Goal: Find contact information: Find contact information

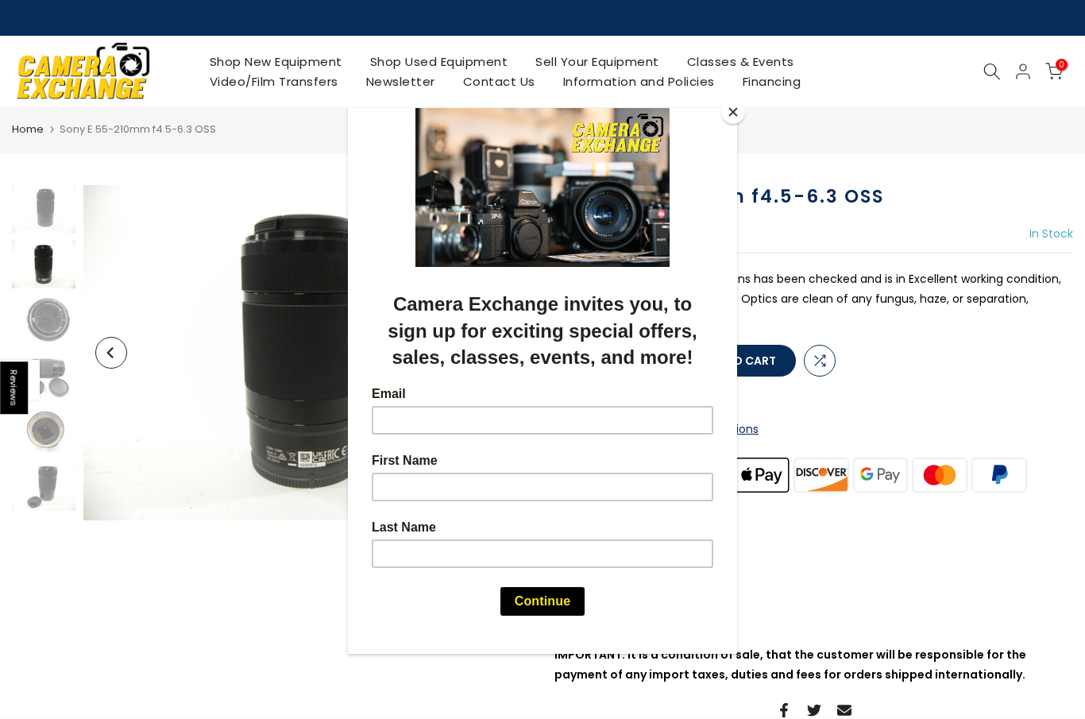
click at [736, 119] on button "Close" at bounding box center [733, 112] width 24 height 24
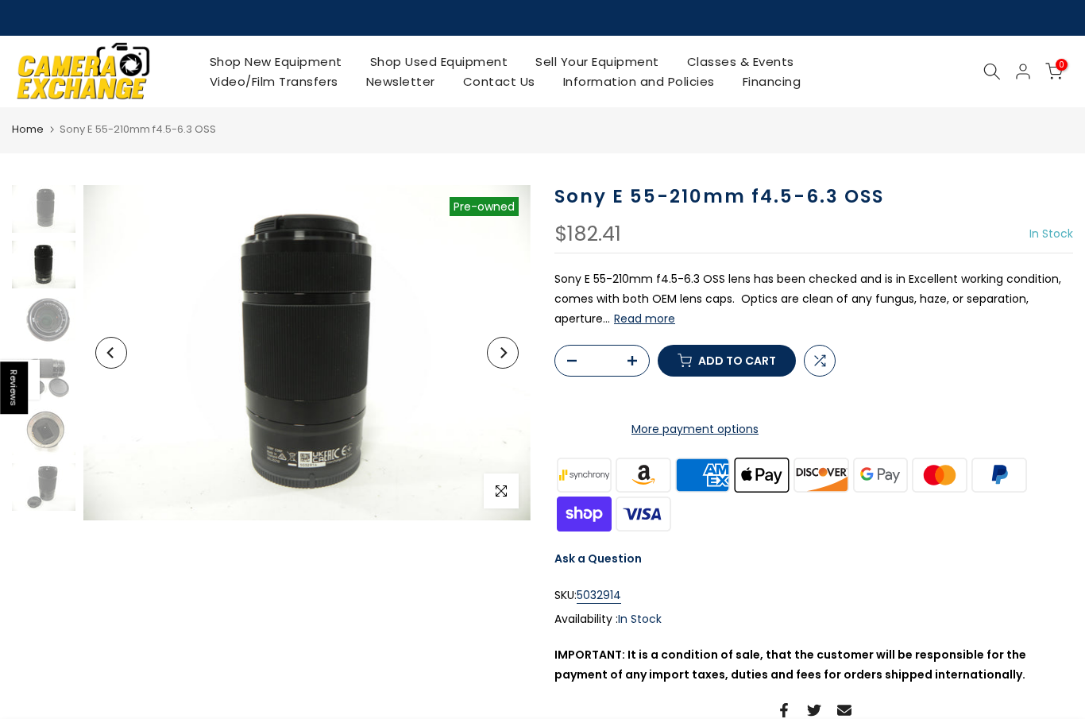
click at [41, 249] on img at bounding box center [44, 265] width 64 height 48
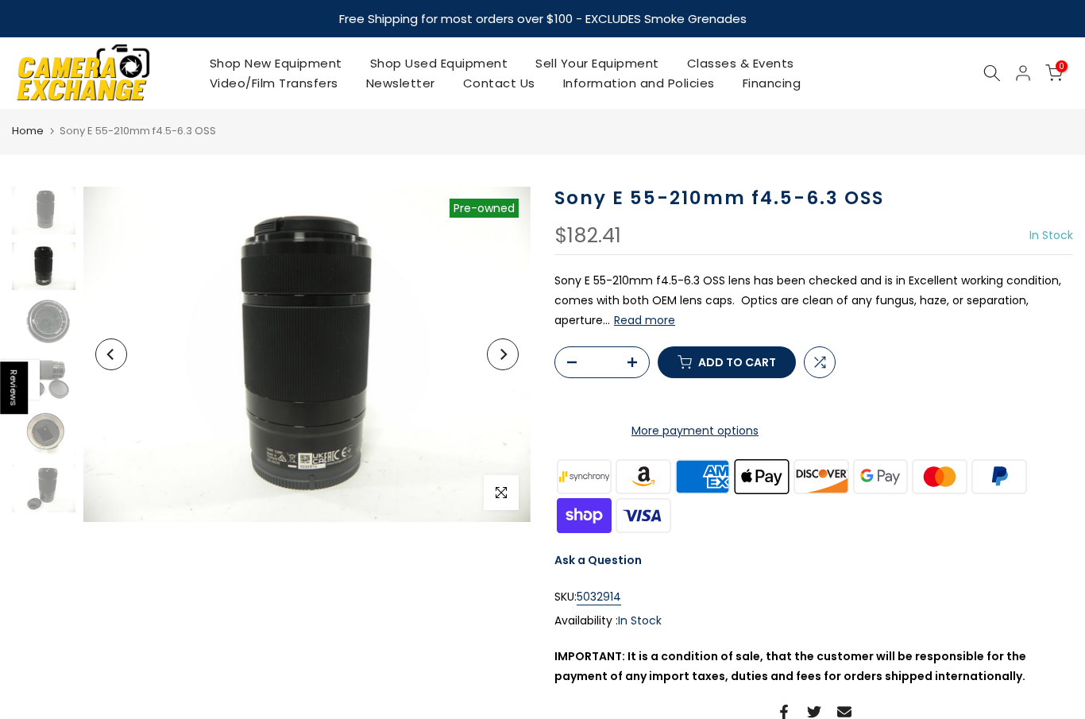
click at [48, 197] on img at bounding box center [44, 211] width 64 height 48
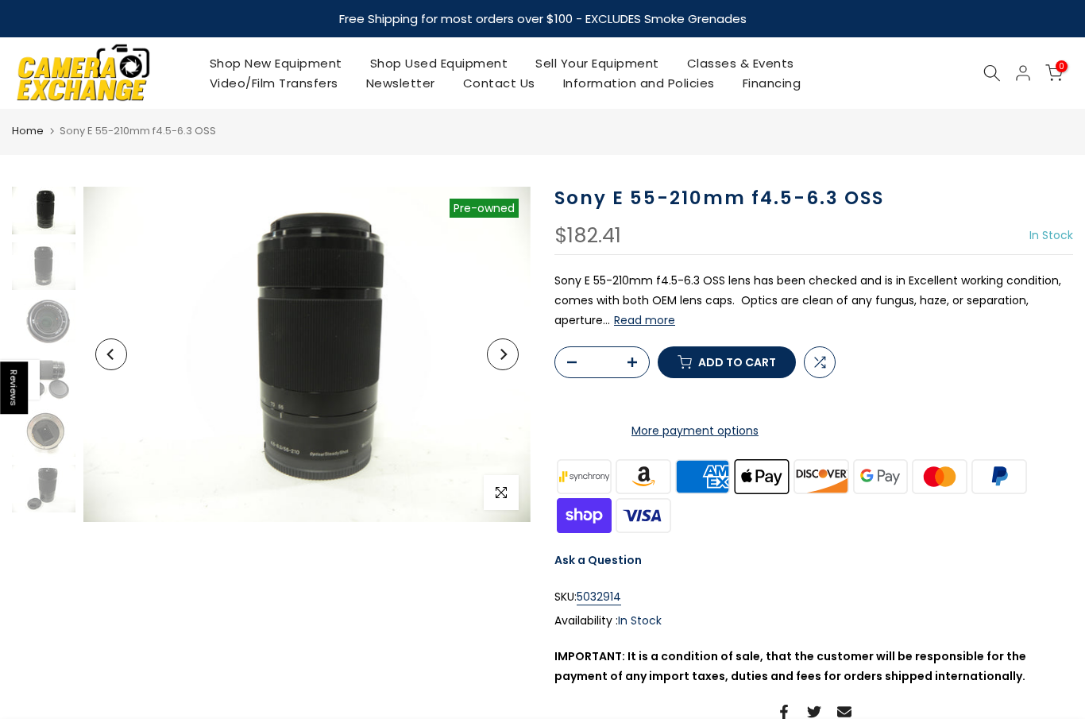
click at [47, 225] on img at bounding box center [44, 211] width 64 height 48
click at [54, 256] on img at bounding box center [44, 266] width 64 height 48
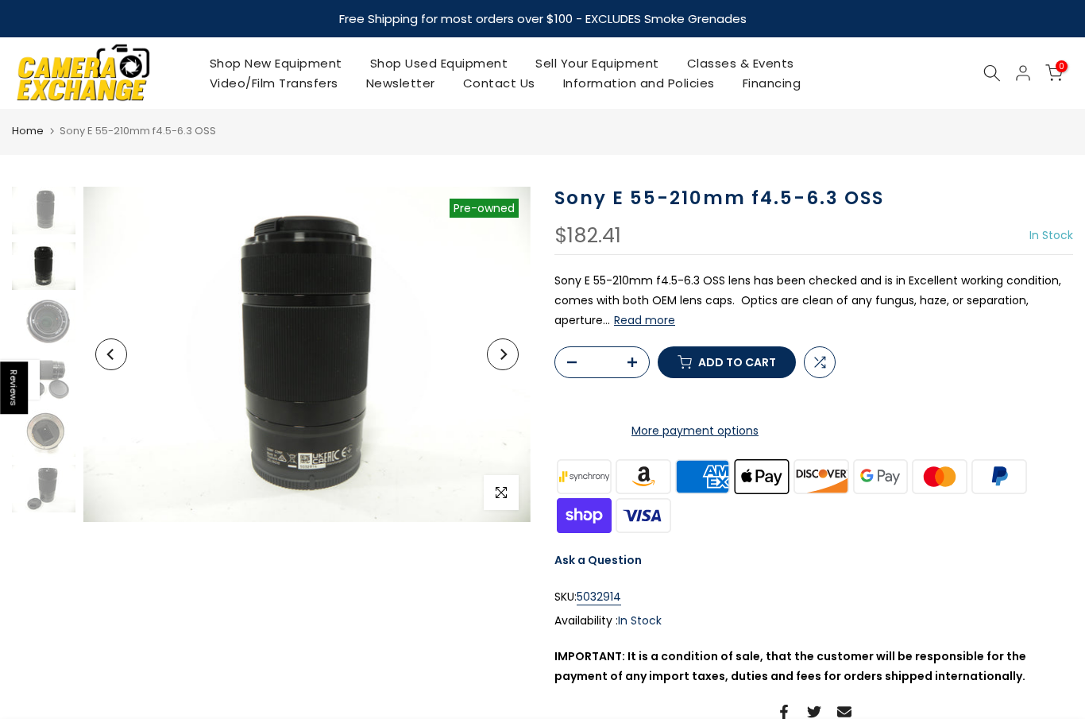
click at [48, 272] on img at bounding box center [44, 266] width 64 height 48
click at [48, 324] on img at bounding box center [44, 322] width 64 height 48
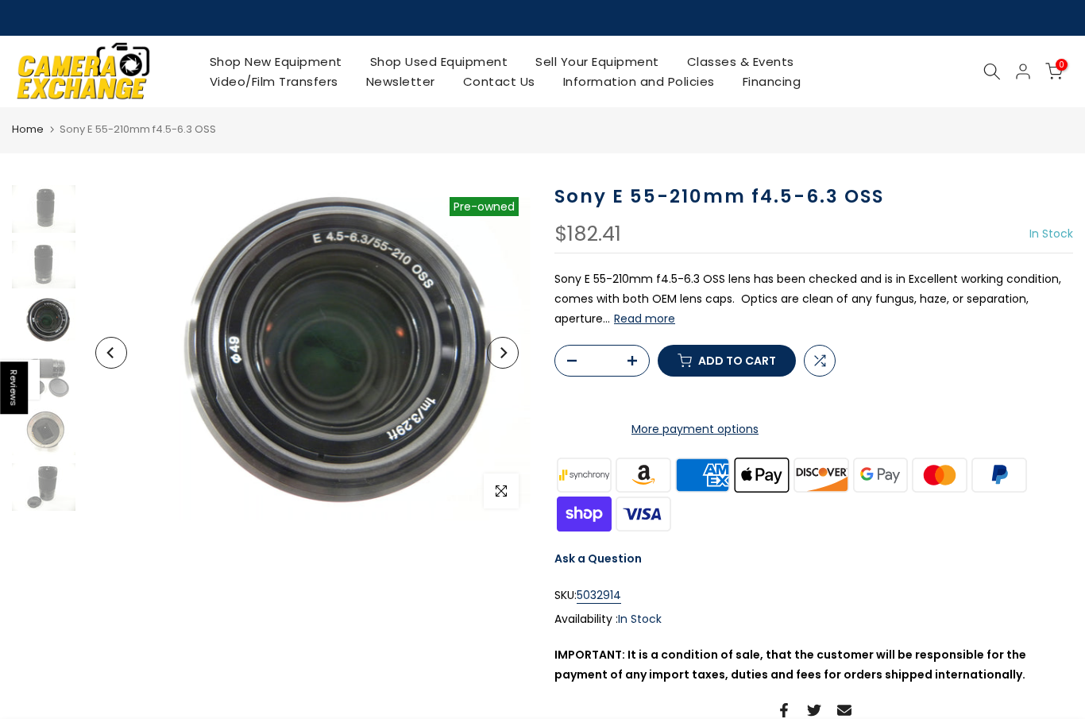
click at [52, 373] on img at bounding box center [44, 376] width 64 height 48
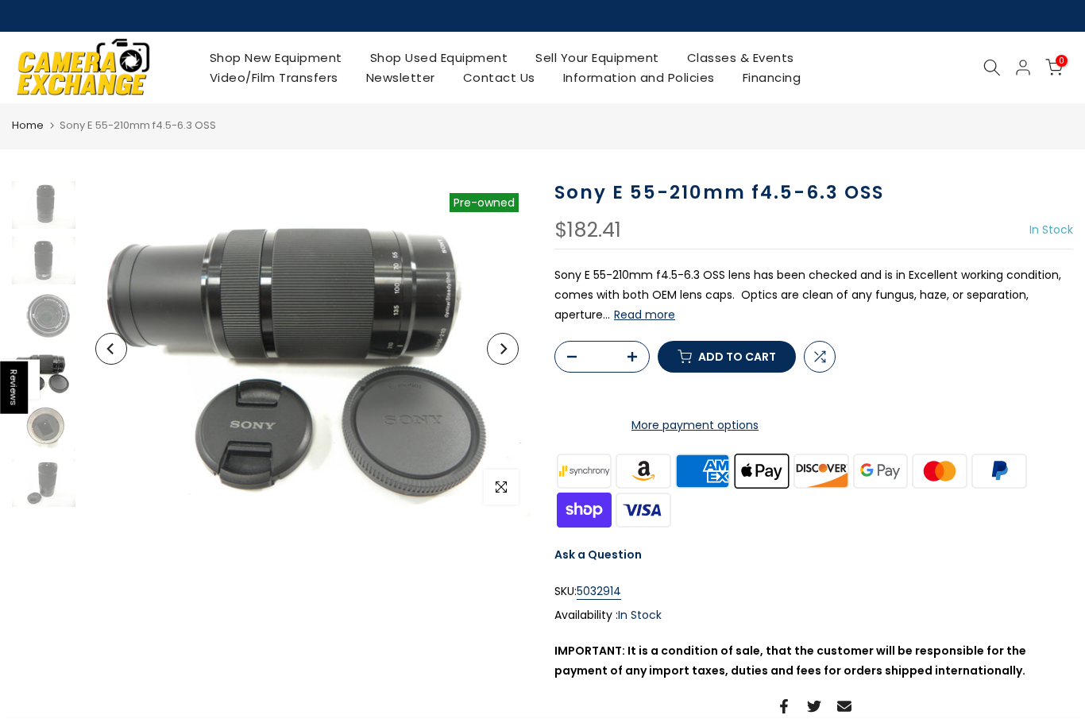
scroll to position [4, 0]
click at [57, 434] on img at bounding box center [44, 427] width 64 height 48
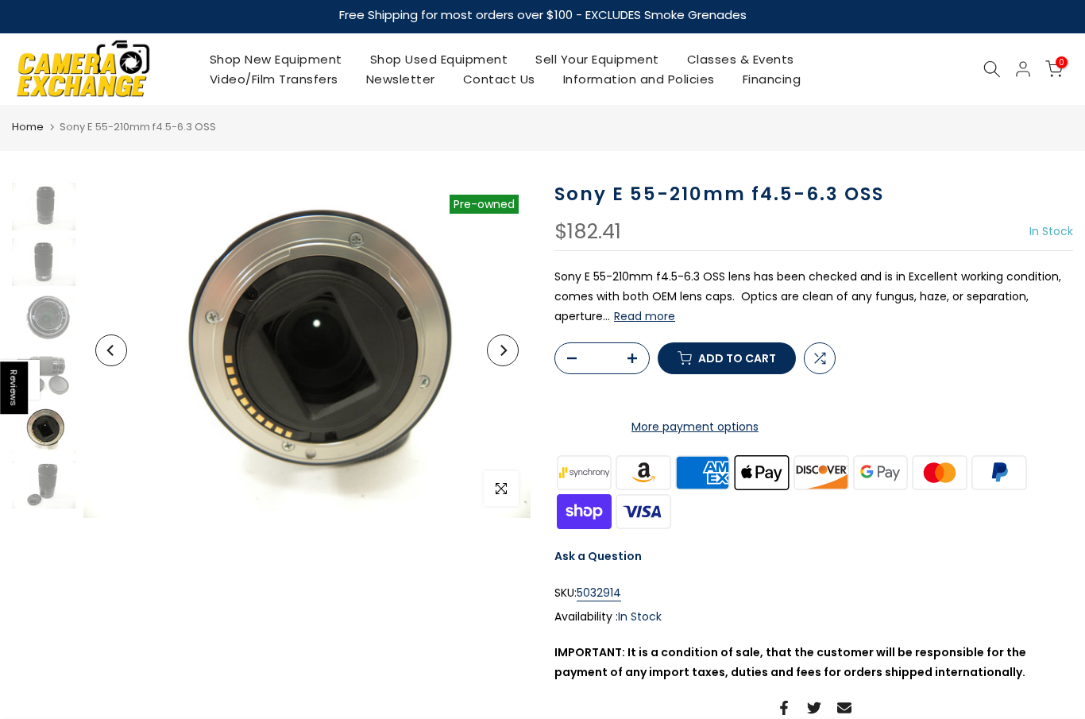
click at [43, 380] on img at bounding box center [44, 373] width 64 height 48
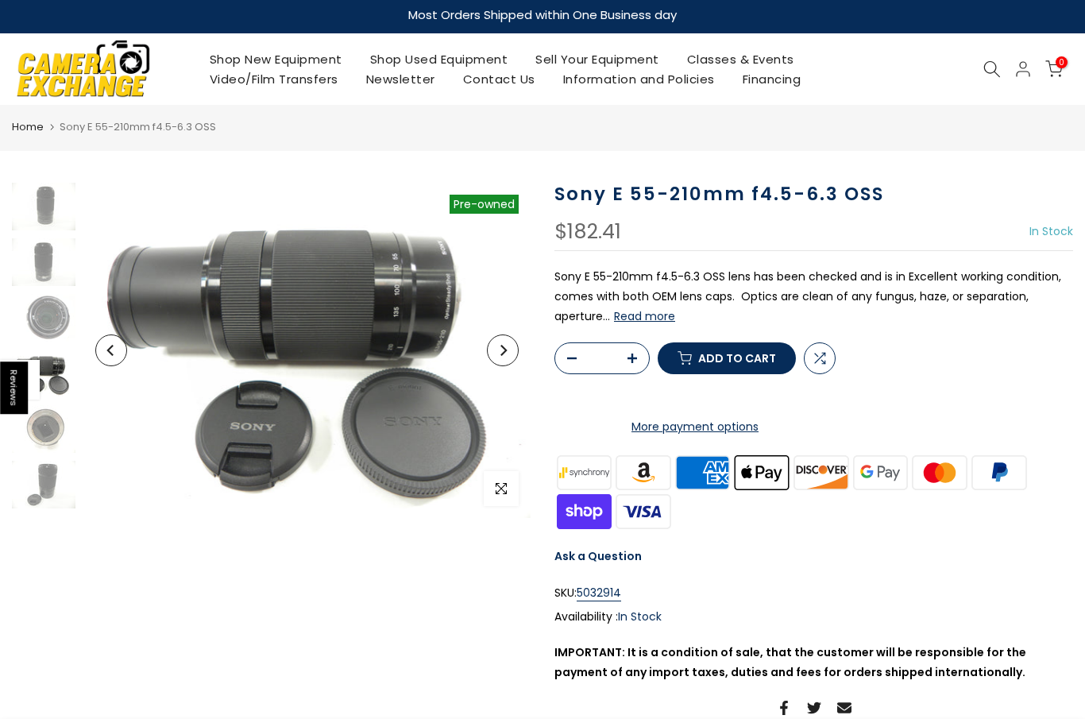
click at [62, 436] on img at bounding box center [44, 429] width 64 height 48
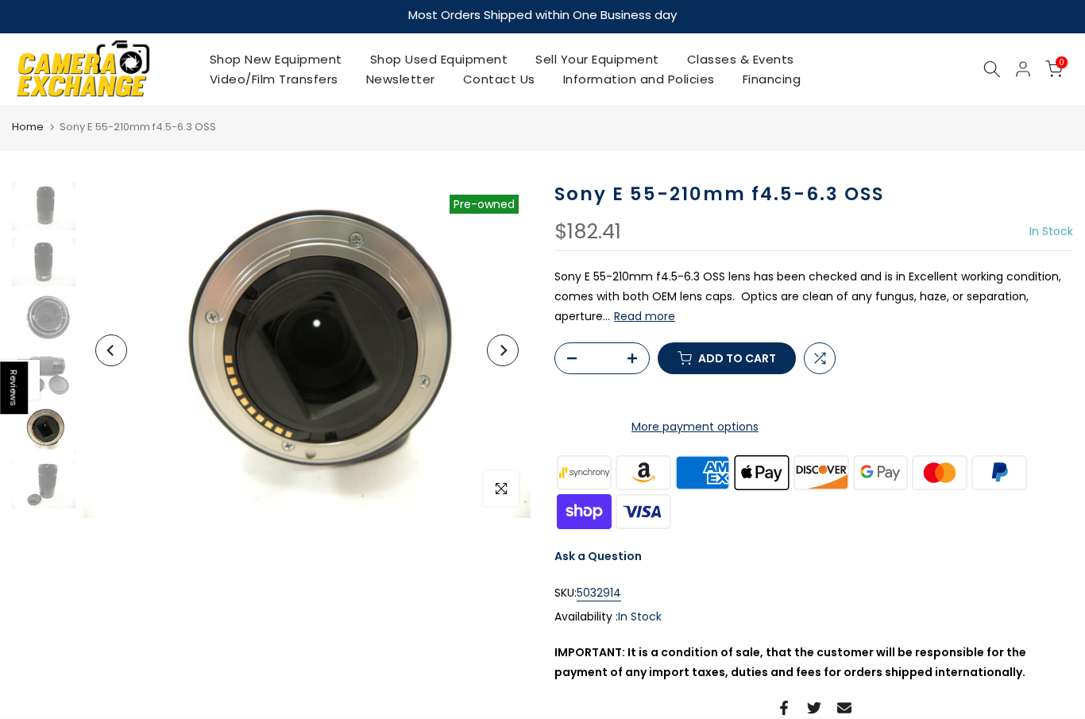
click at [51, 469] on img at bounding box center [44, 485] width 64 height 48
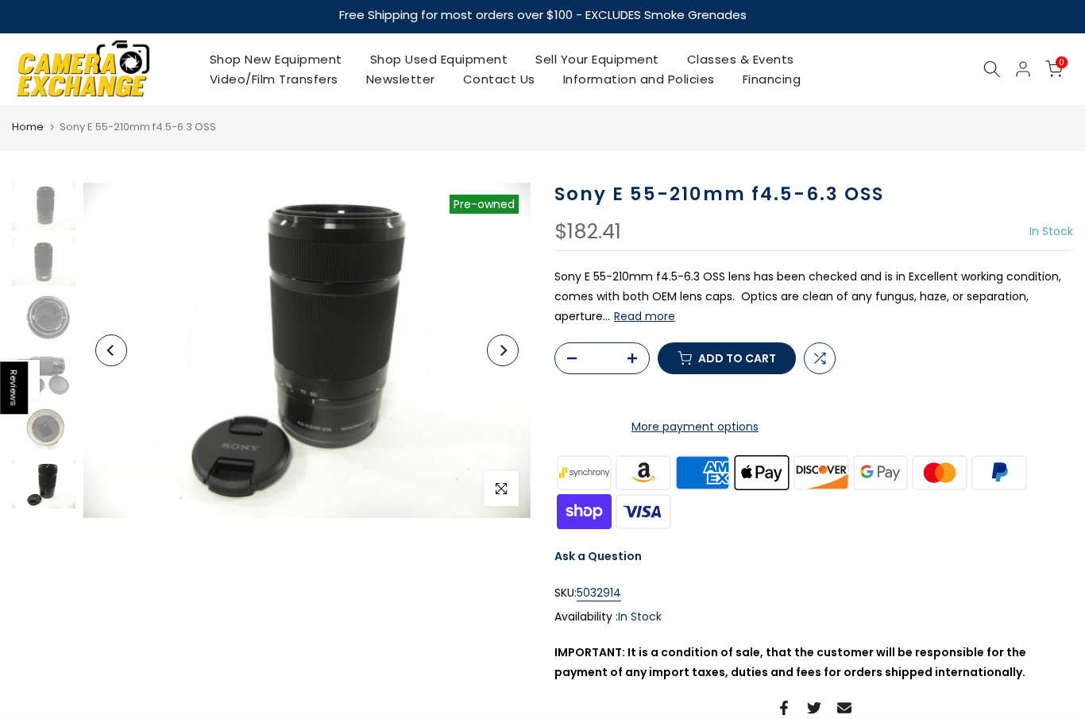
click at [642, 322] on button "Read more" at bounding box center [644, 316] width 61 height 14
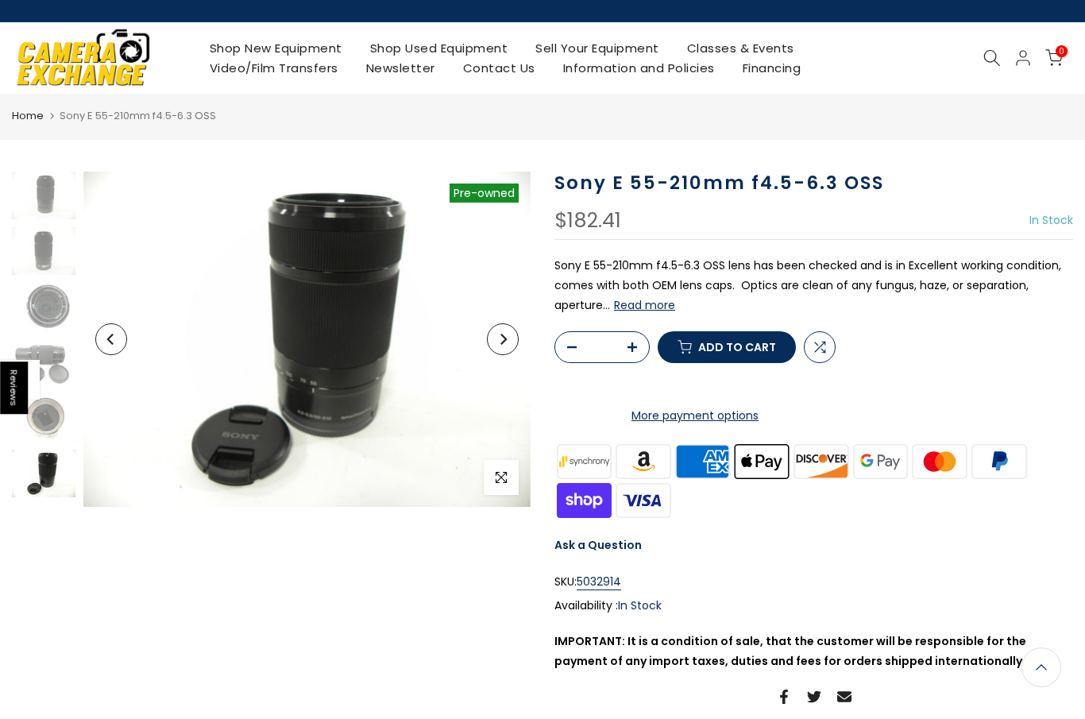
scroll to position [0, 0]
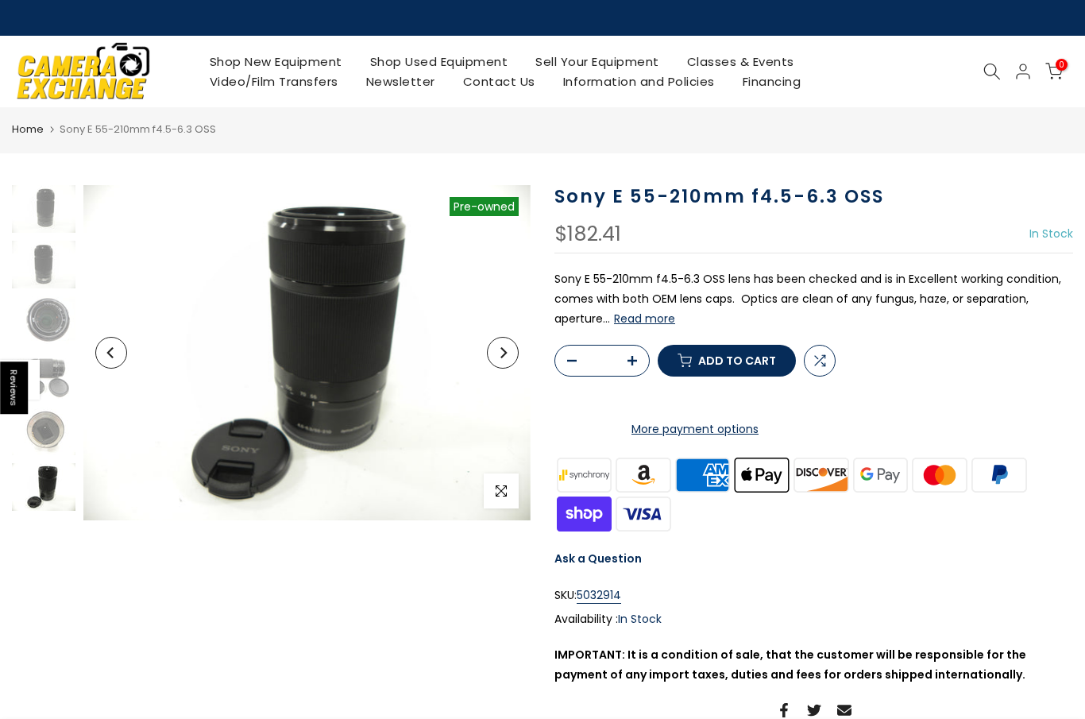
click at [493, 76] on link "Contact Us" at bounding box center [499, 81] width 100 height 20
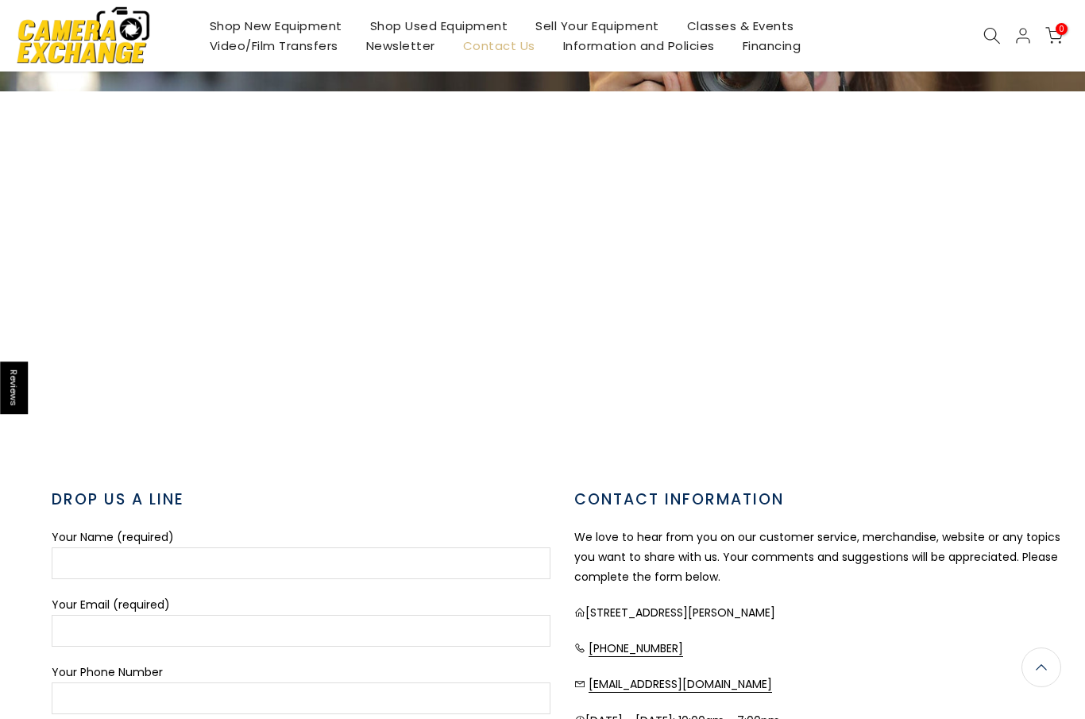
scroll to position [175, 0]
